Goal: Task Accomplishment & Management: Manage account settings

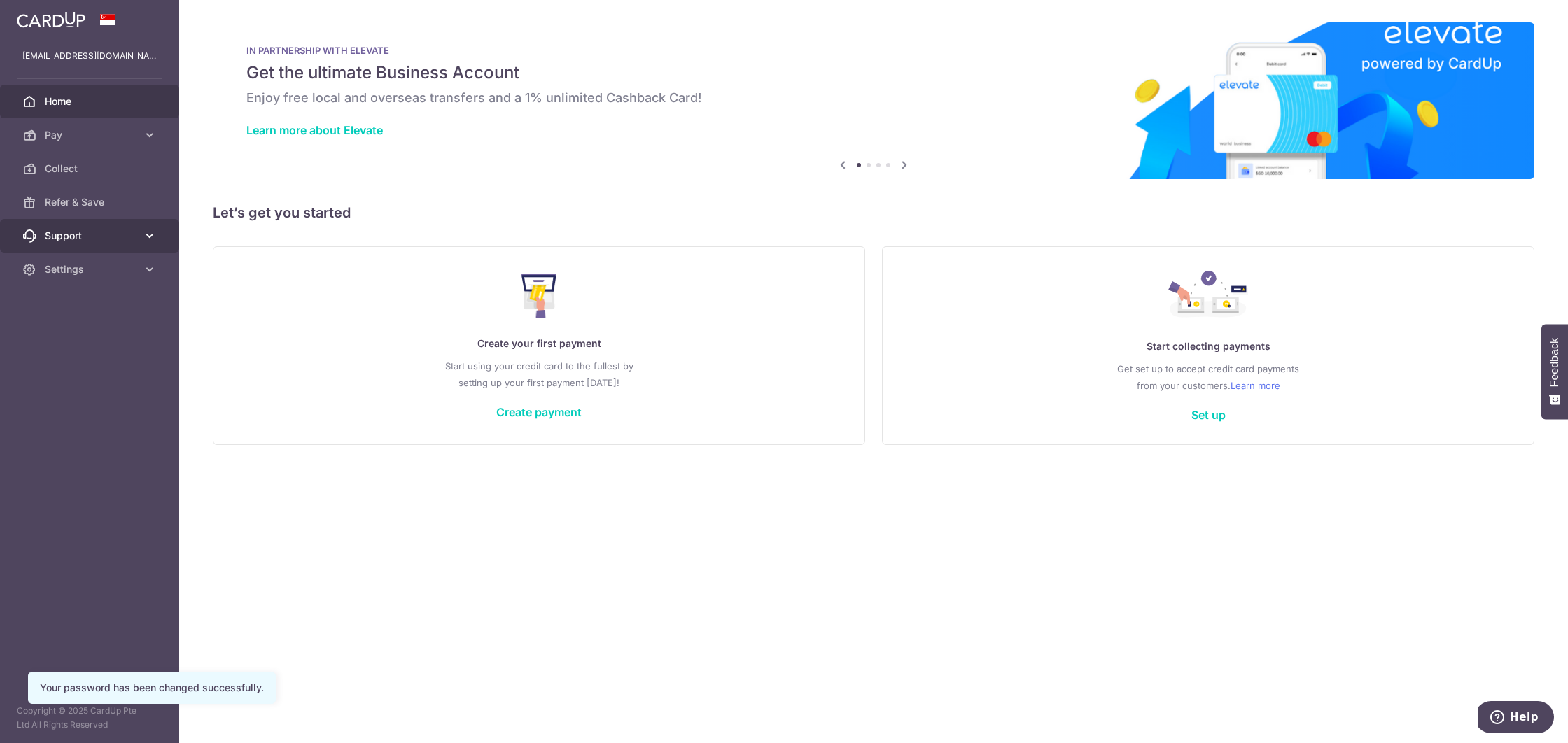
click at [119, 246] on link "Support" at bounding box center [89, 236] width 179 height 34
click at [91, 352] on span "Settings" at bounding box center [91, 354] width 92 height 14
click at [74, 394] on span "Account" at bounding box center [91, 387] width 92 height 14
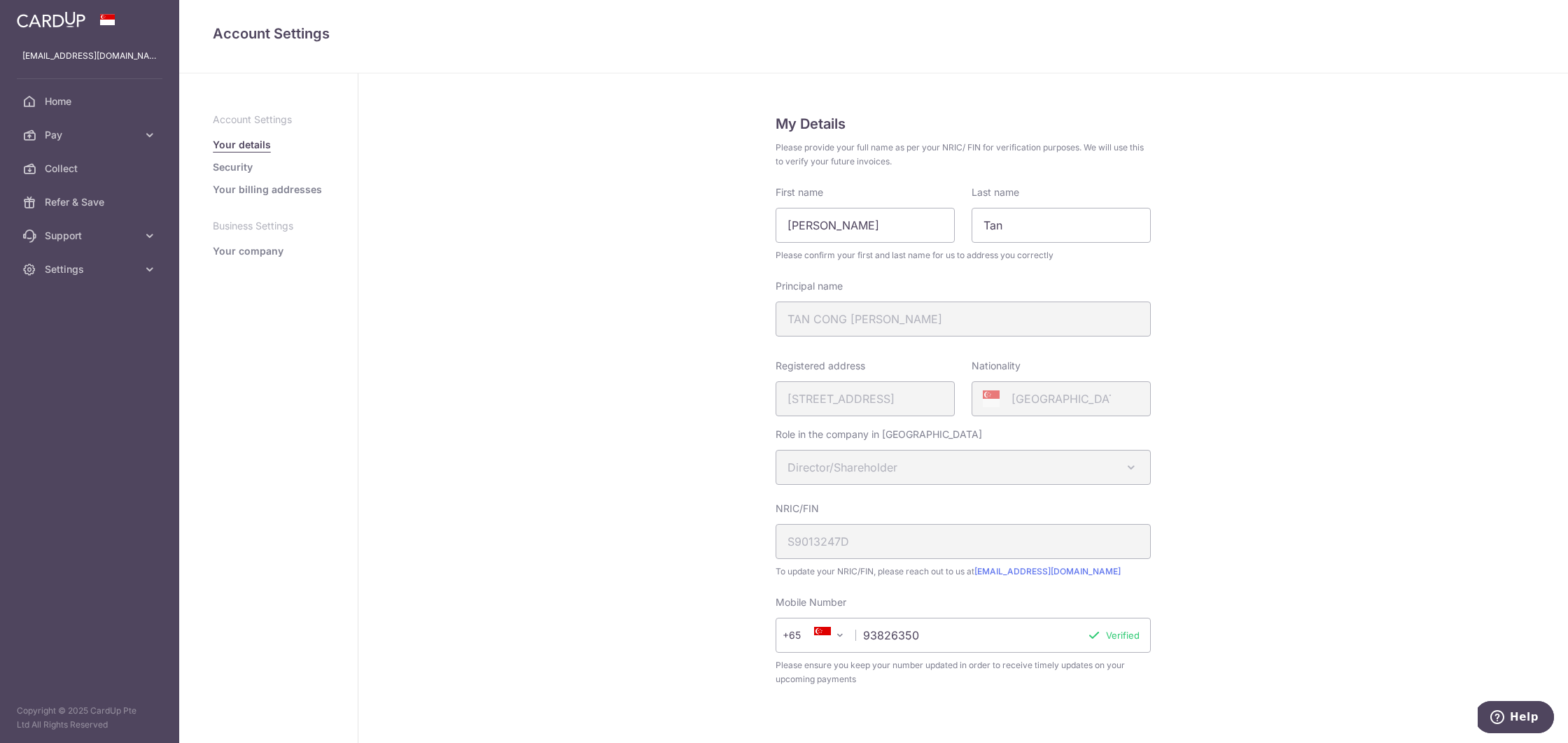
click at [246, 252] on link "Your company" at bounding box center [249, 251] width 71 height 14
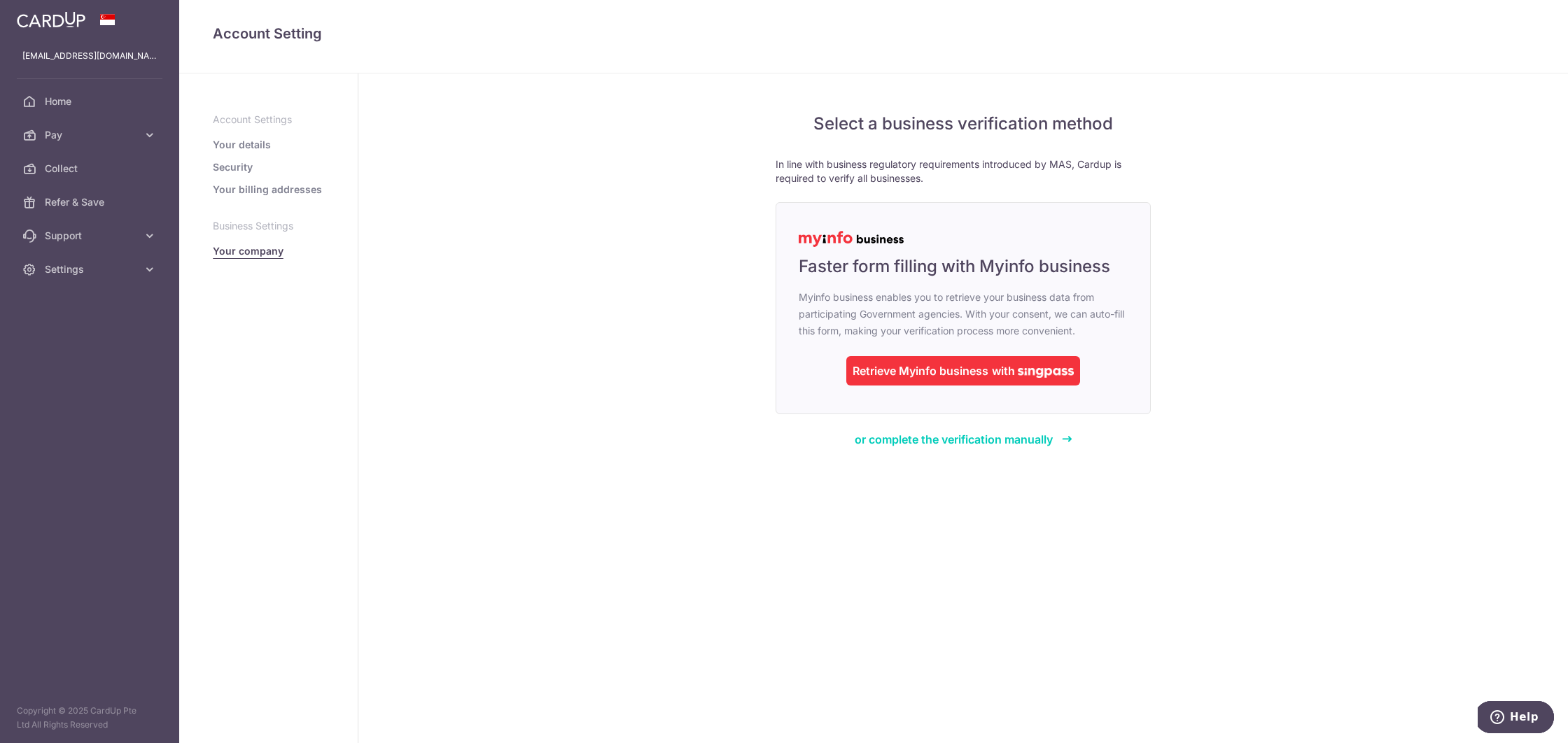
click at [282, 189] on link "Your billing addresses" at bounding box center [268, 189] width 109 height 14
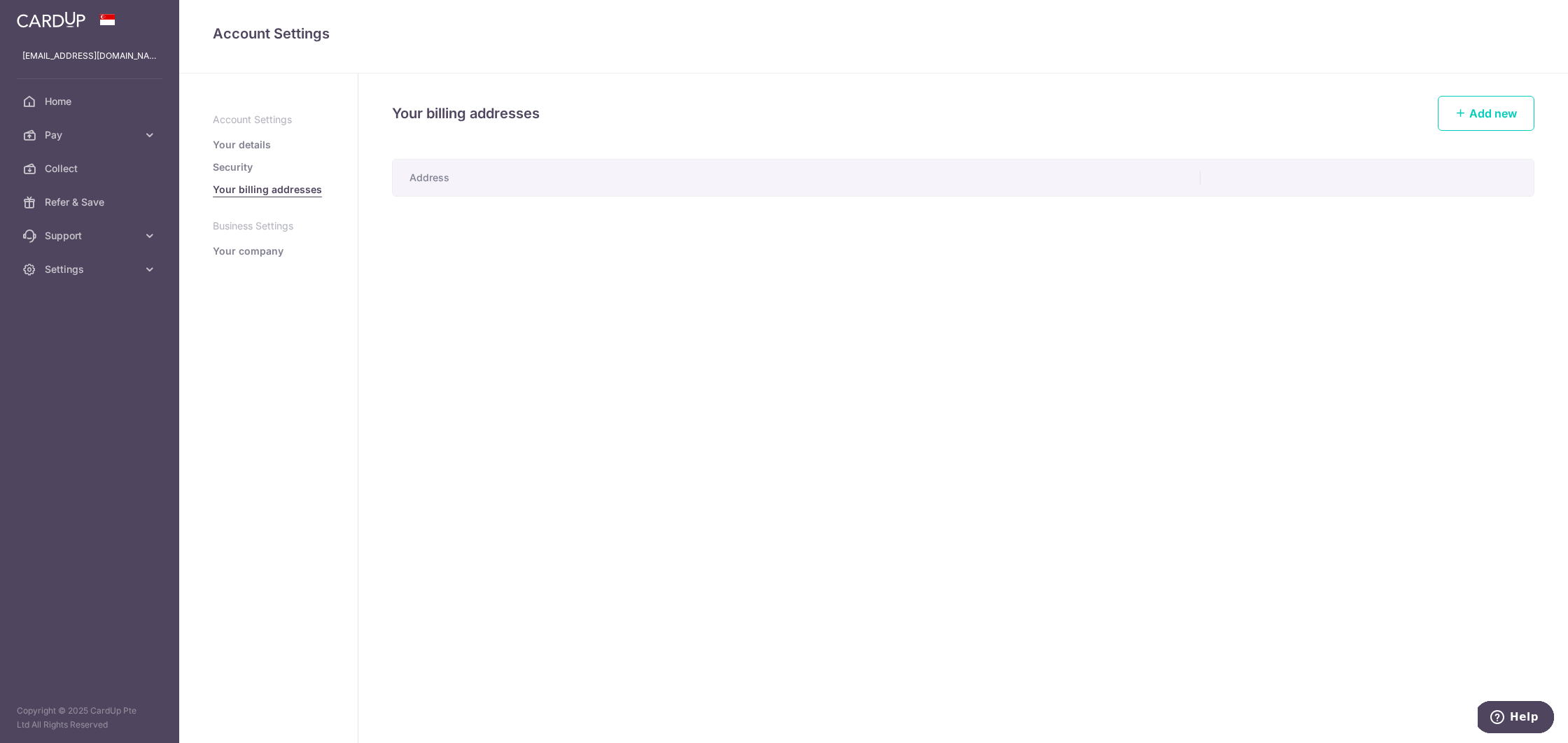
click at [251, 143] on link "Your details" at bounding box center [242, 144] width 58 height 14
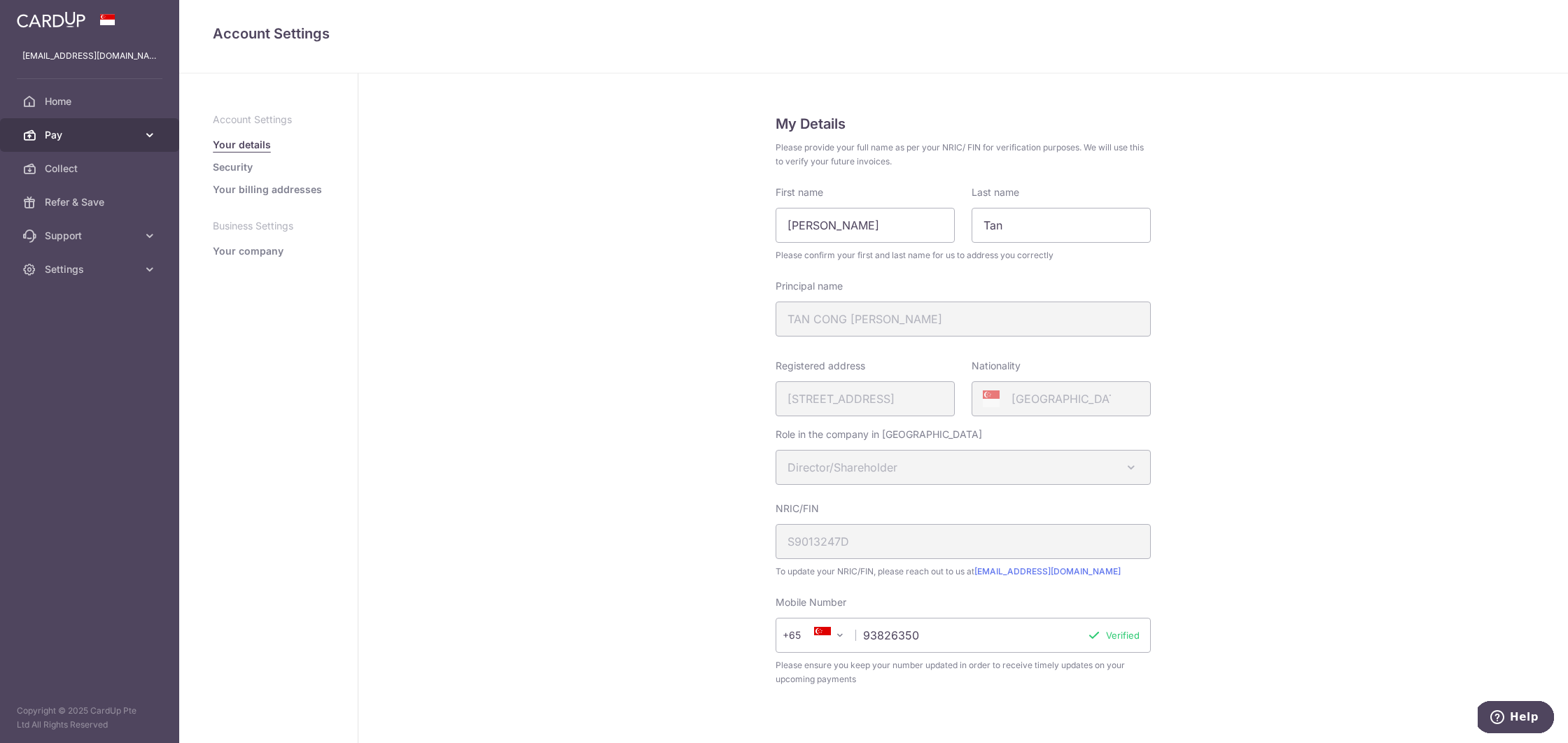
click at [87, 139] on span "Pay" at bounding box center [91, 135] width 92 height 14
click at [70, 167] on span "Payments" at bounding box center [91, 168] width 92 height 14
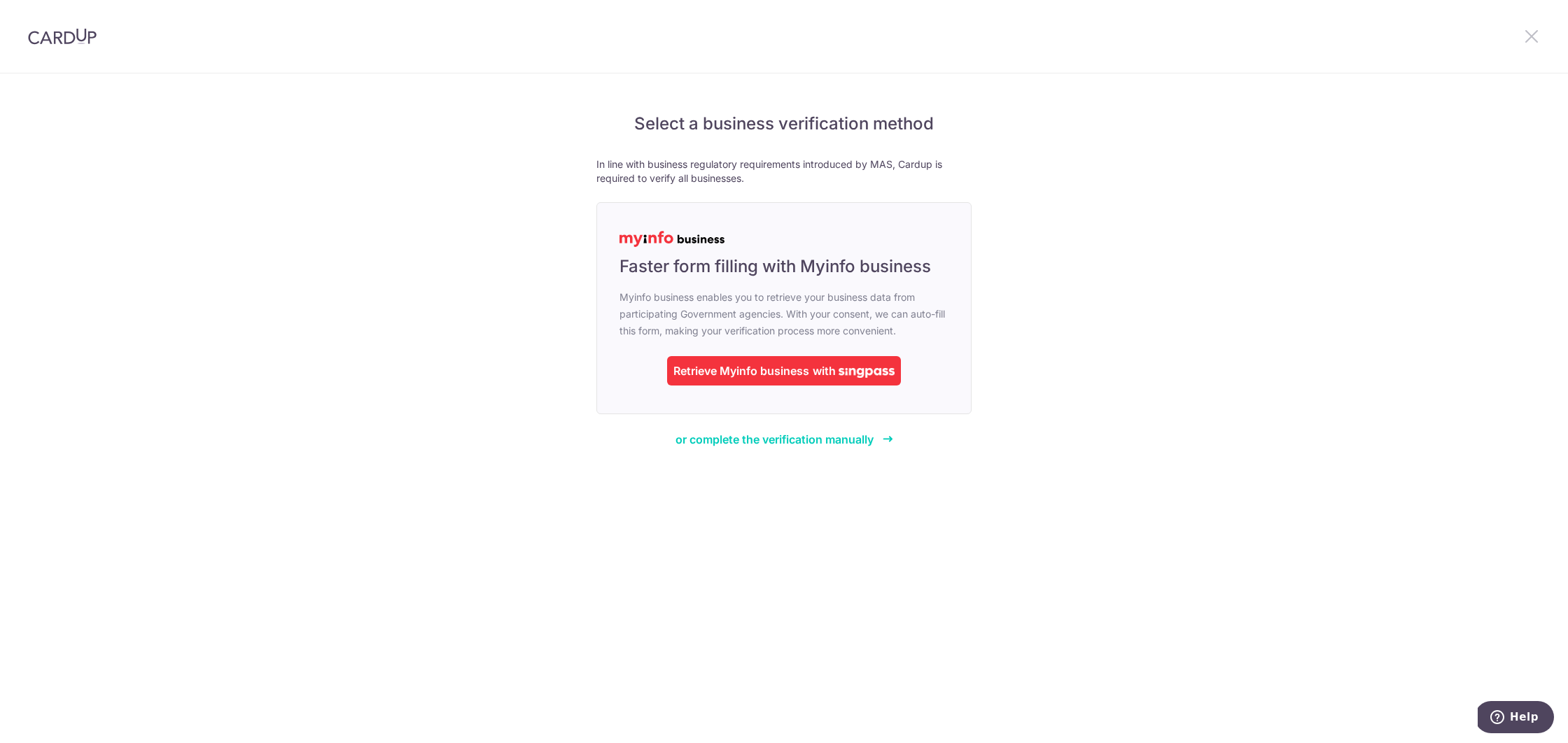
click at [1536, 35] on icon at bounding box center [1532, 36] width 17 height 18
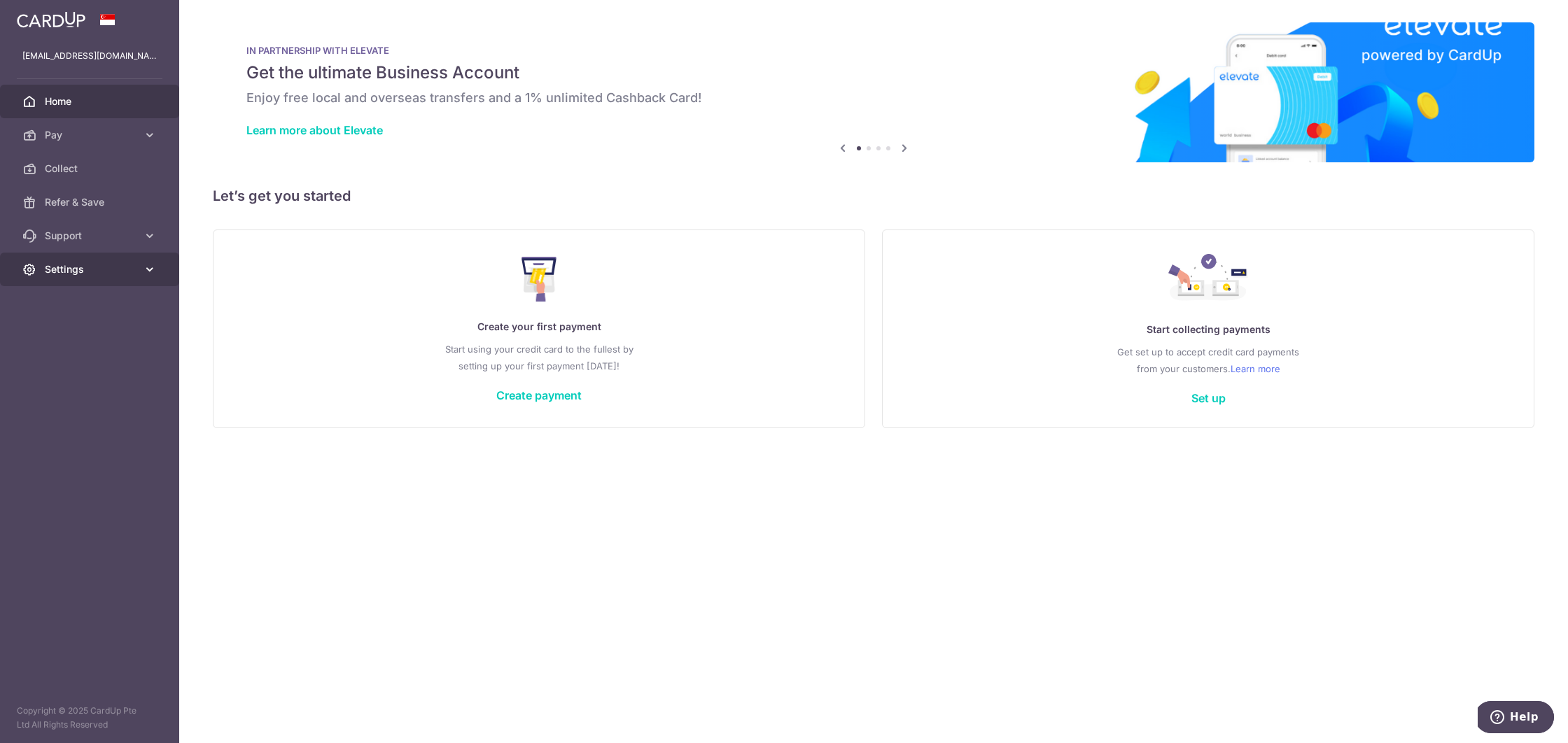
click at [74, 267] on span "Settings" at bounding box center [91, 269] width 92 height 14
click at [72, 297] on span "Account" at bounding box center [91, 303] width 92 height 14
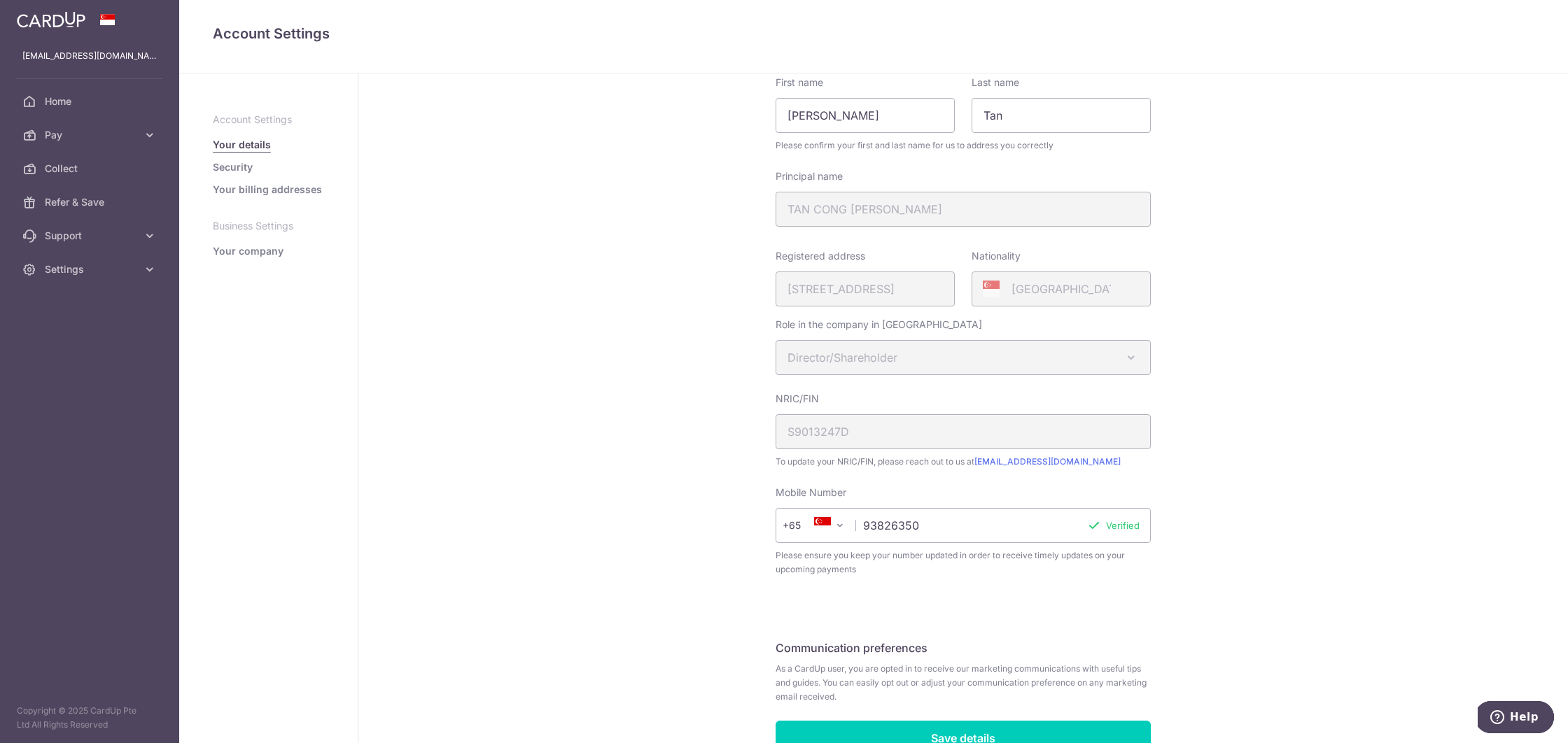
scroll to position [188, 0]
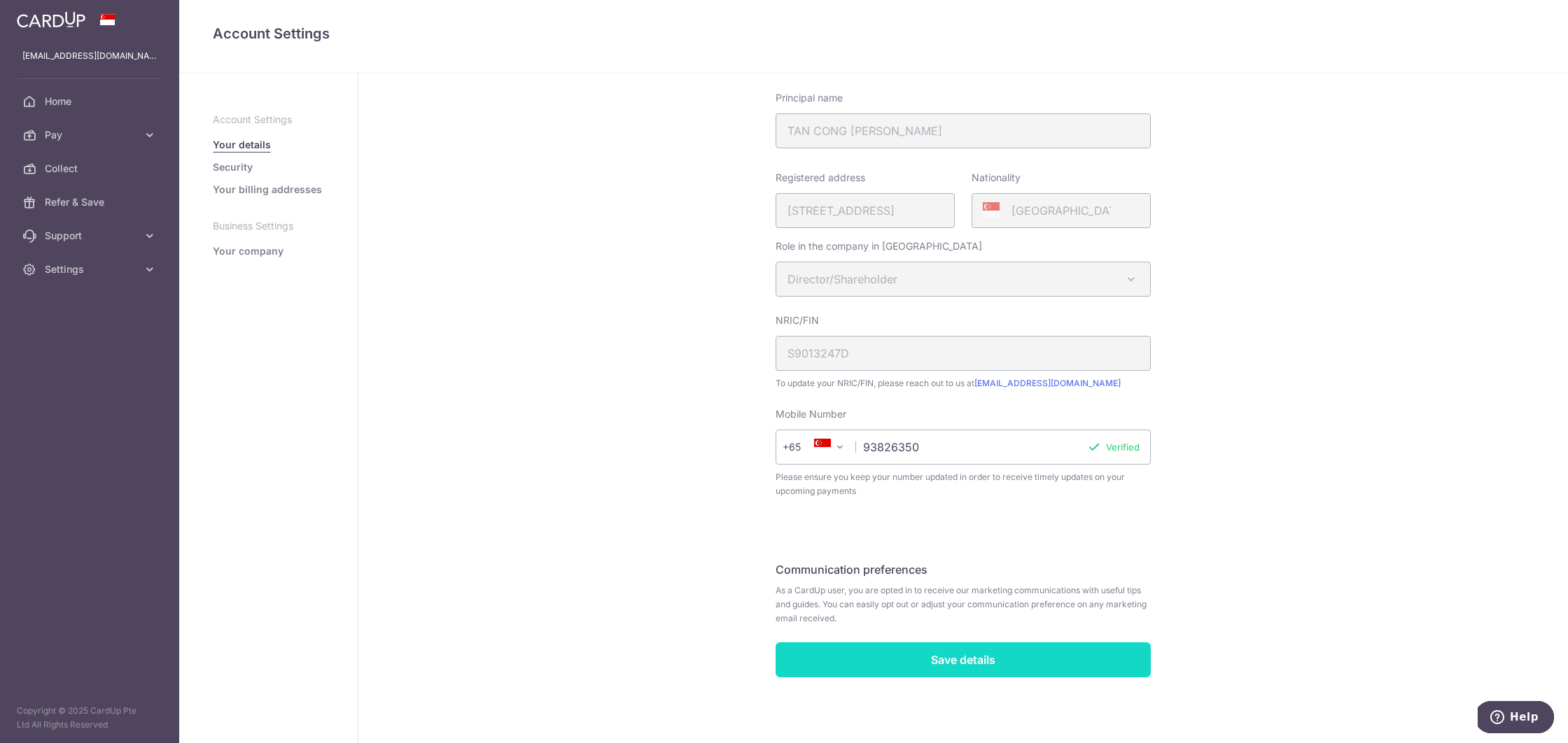
click at [946, 657] on input "Save details" at bounding box center [963, 659] width 375 height 35
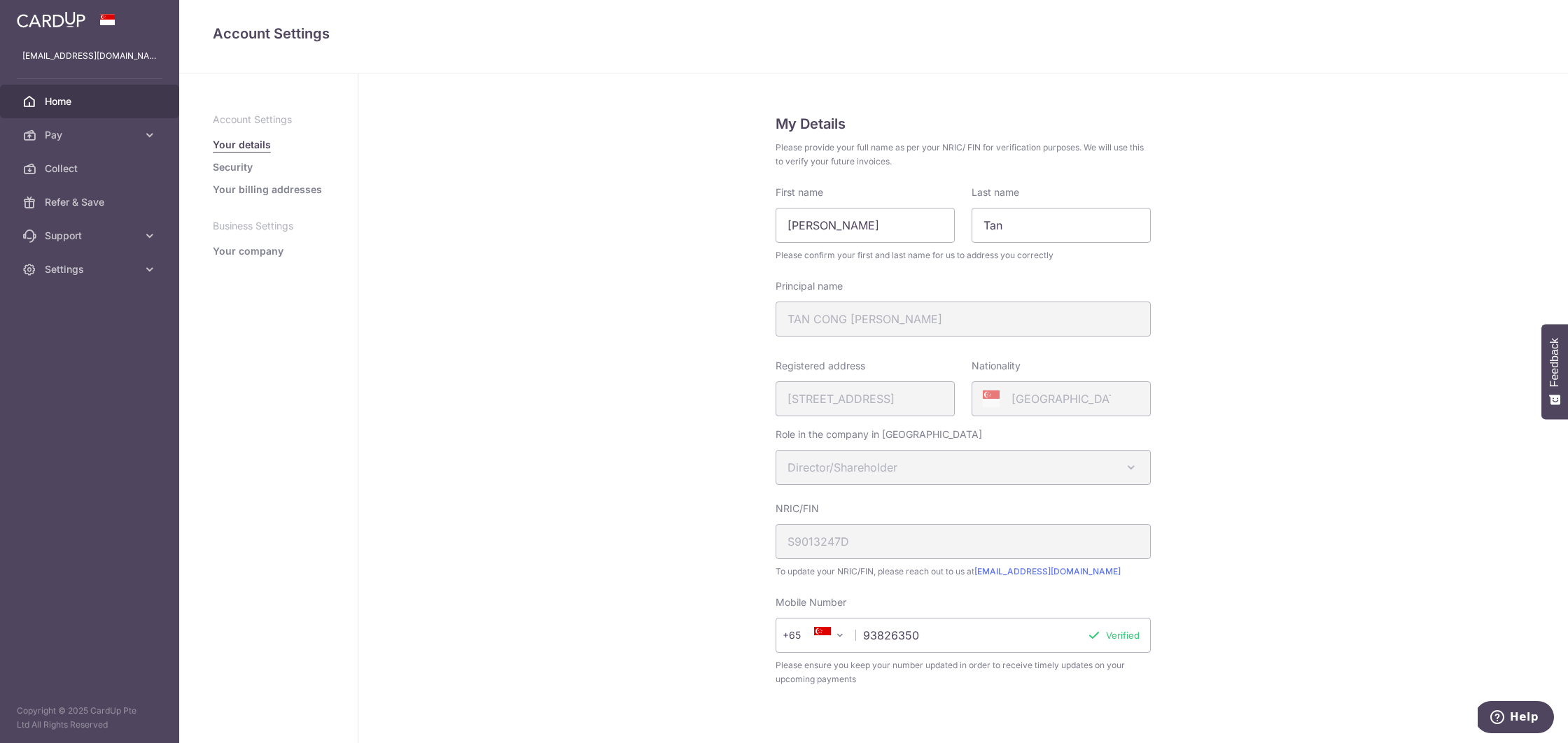
click at [67, 105] on span "Home" at bounding box center [91, 101] width 92 height 14
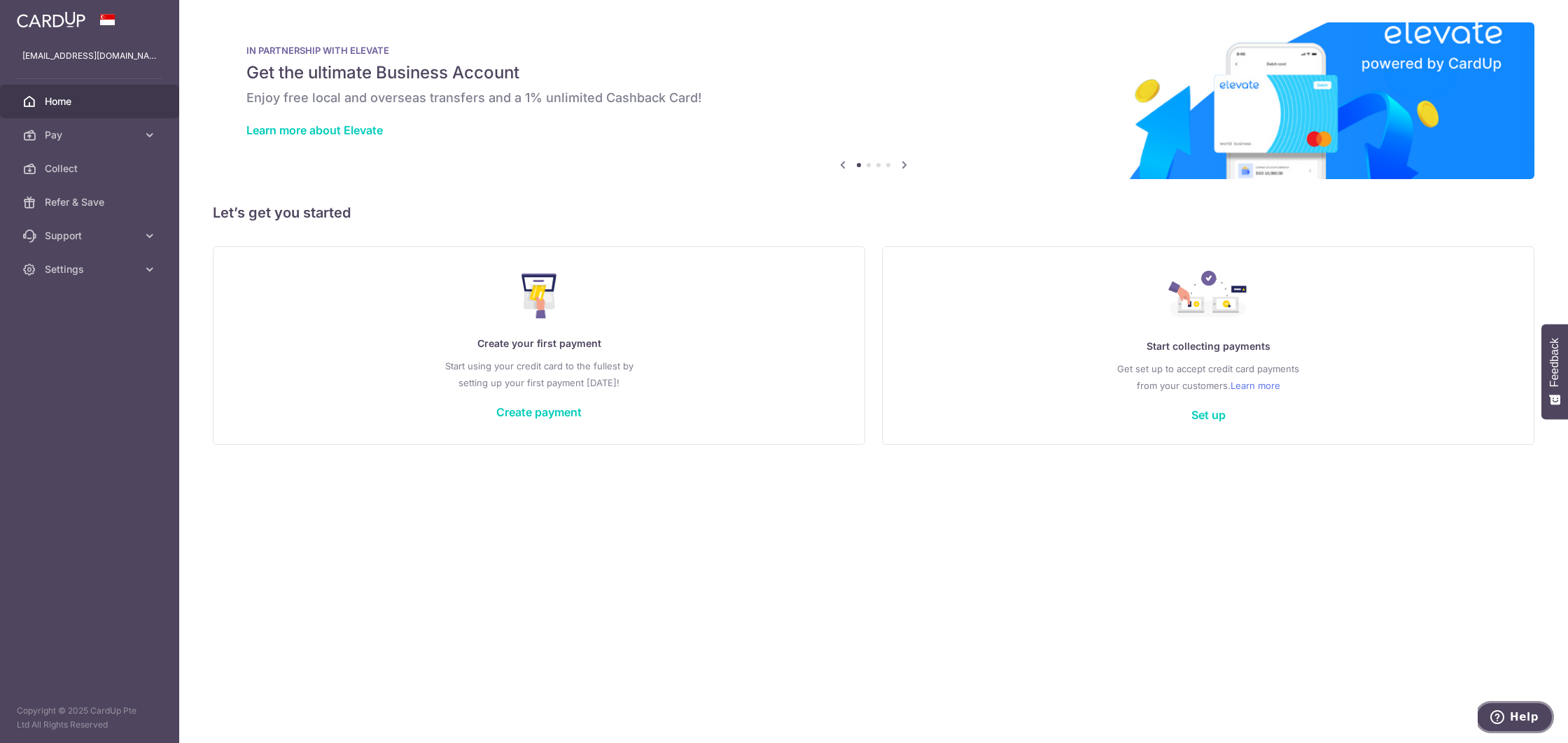
click at [1516, 724] on button "Help" at bounding box center [1514, 717] width 79 height 32
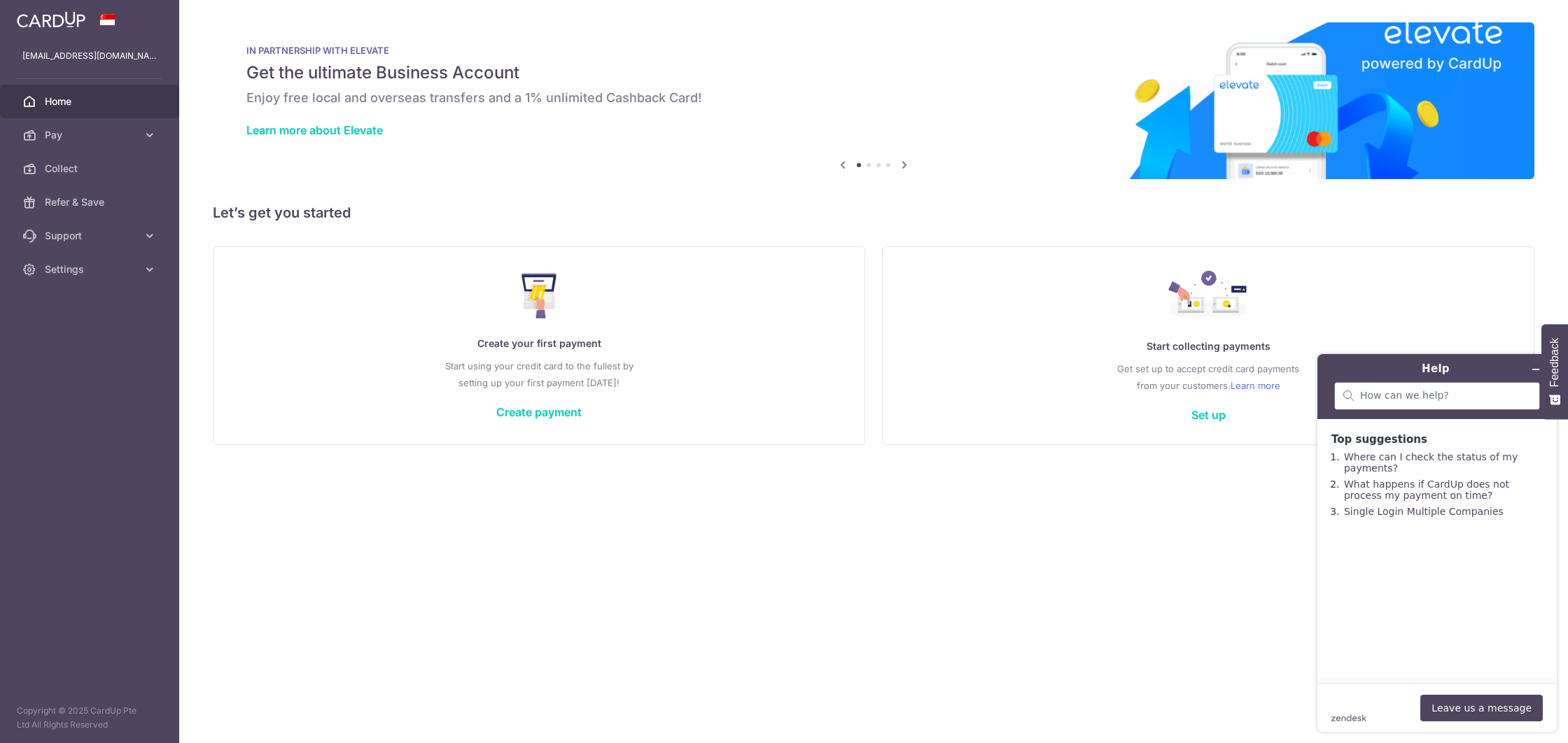
click at [1404, 384] on div at bounding box center [1437, 396] width 206 height 28
click at [658, 543] on div "× Pause Schedule Pause all future payments in this series Pause just this one p…" at bounding box center [873, 372] width 1389 height 743
click at [51, 57] on p "teresatan@skilfull.com.sg" at bounding box center [89, 55] width 134 height 14
click at [63, 242] on span "Support" at bounding box center [91, 235] width 92 height 14
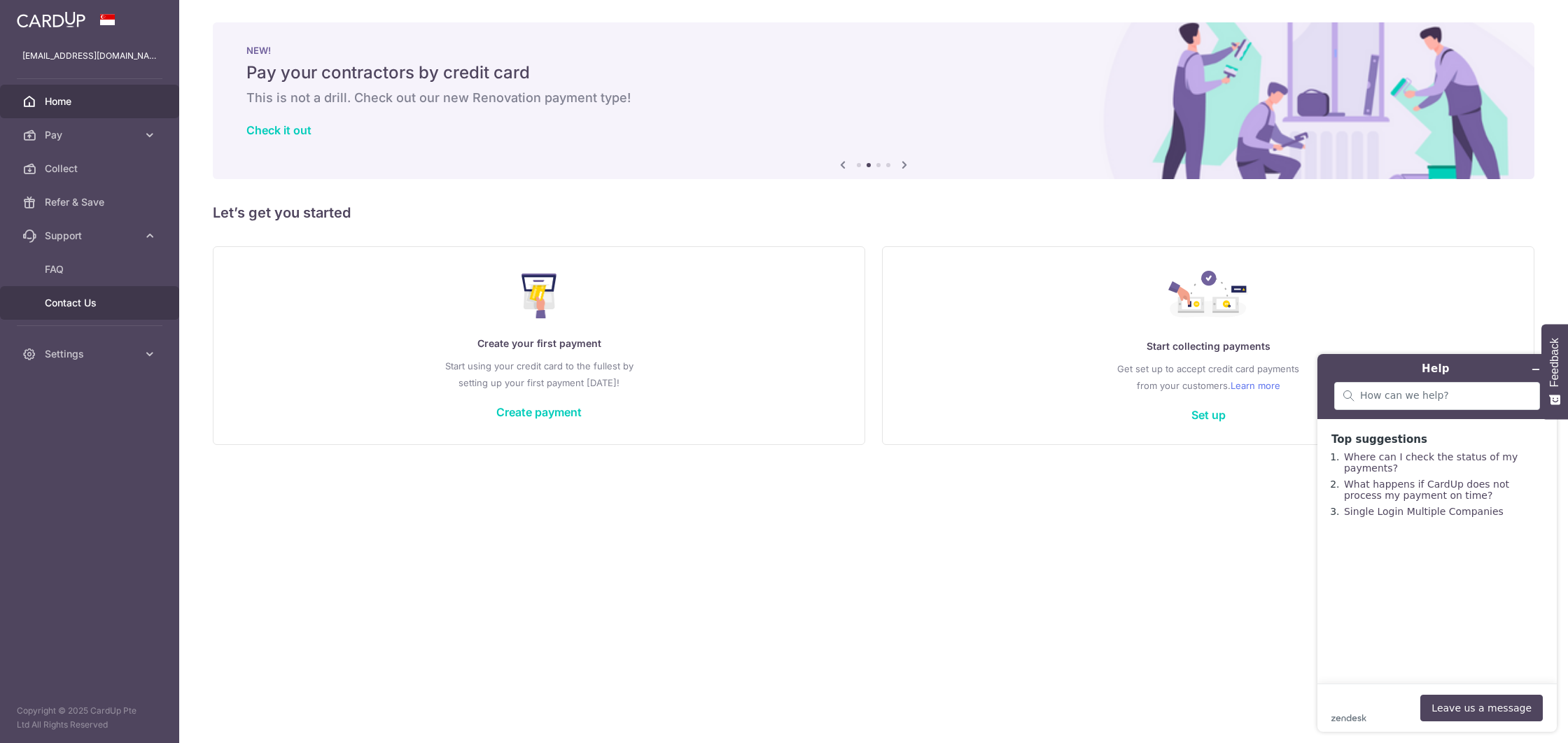
click at [77, 307] on span "Contact Us" at bounding box center [91, 303] width 92 height 14
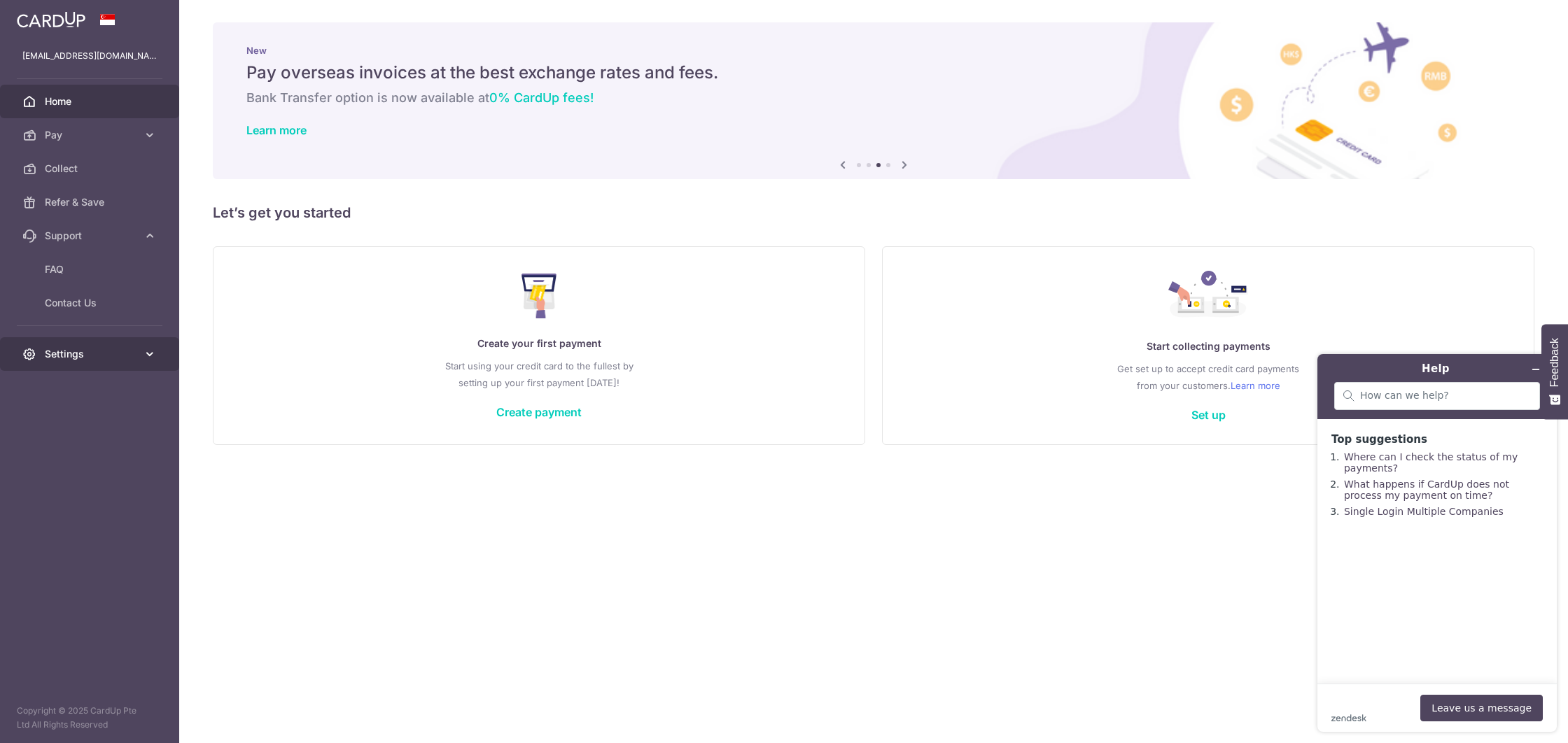
click at [141, 357] on link "Settings" at bounding box center [89, 355] width 179 height 34
click at [60, 428] on link "Logout" at bounding box center [89, 422] width 179 height 34
